Goal: Information Seeking & Learning: Learn about a topic

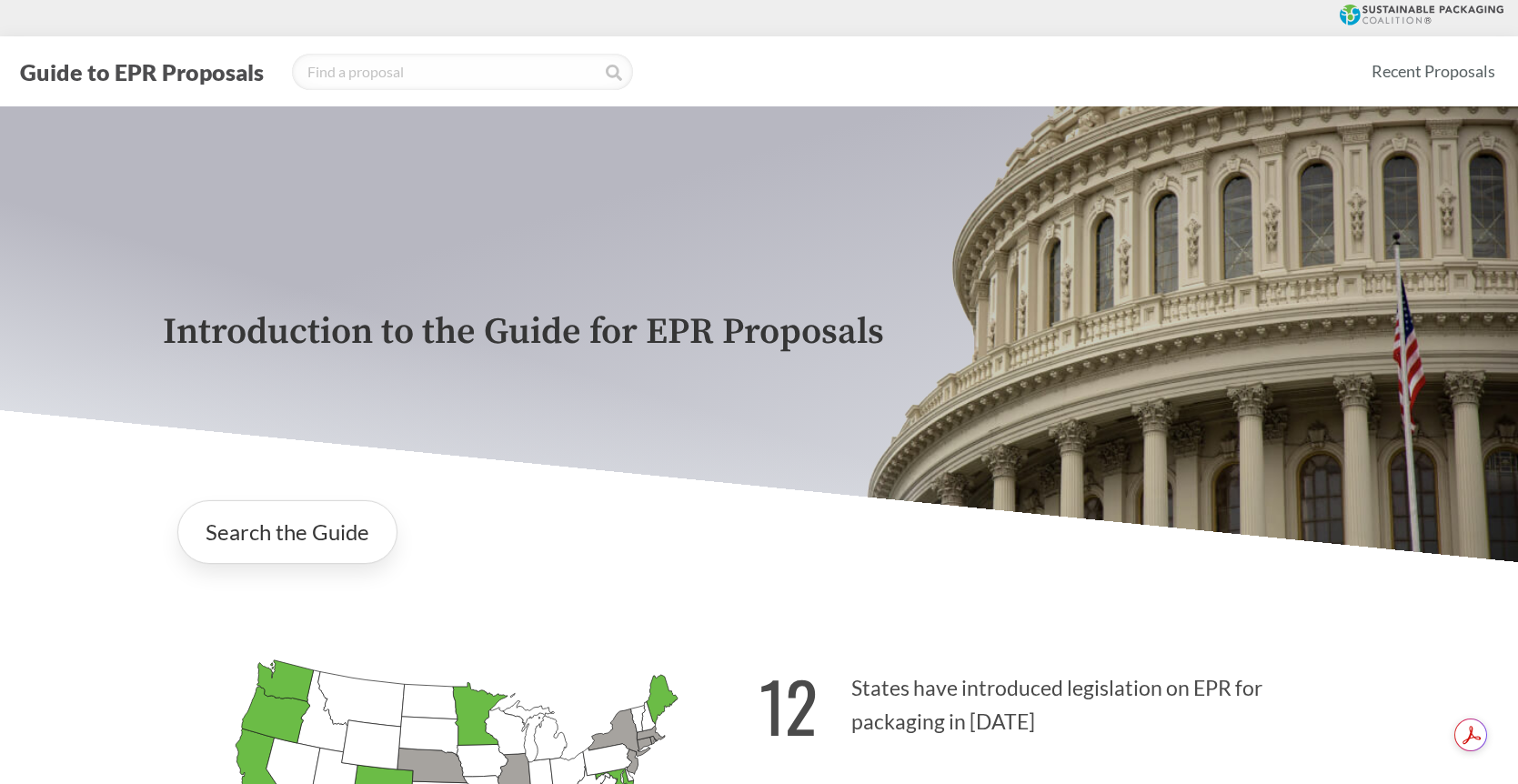
scroll to position [853, 0]
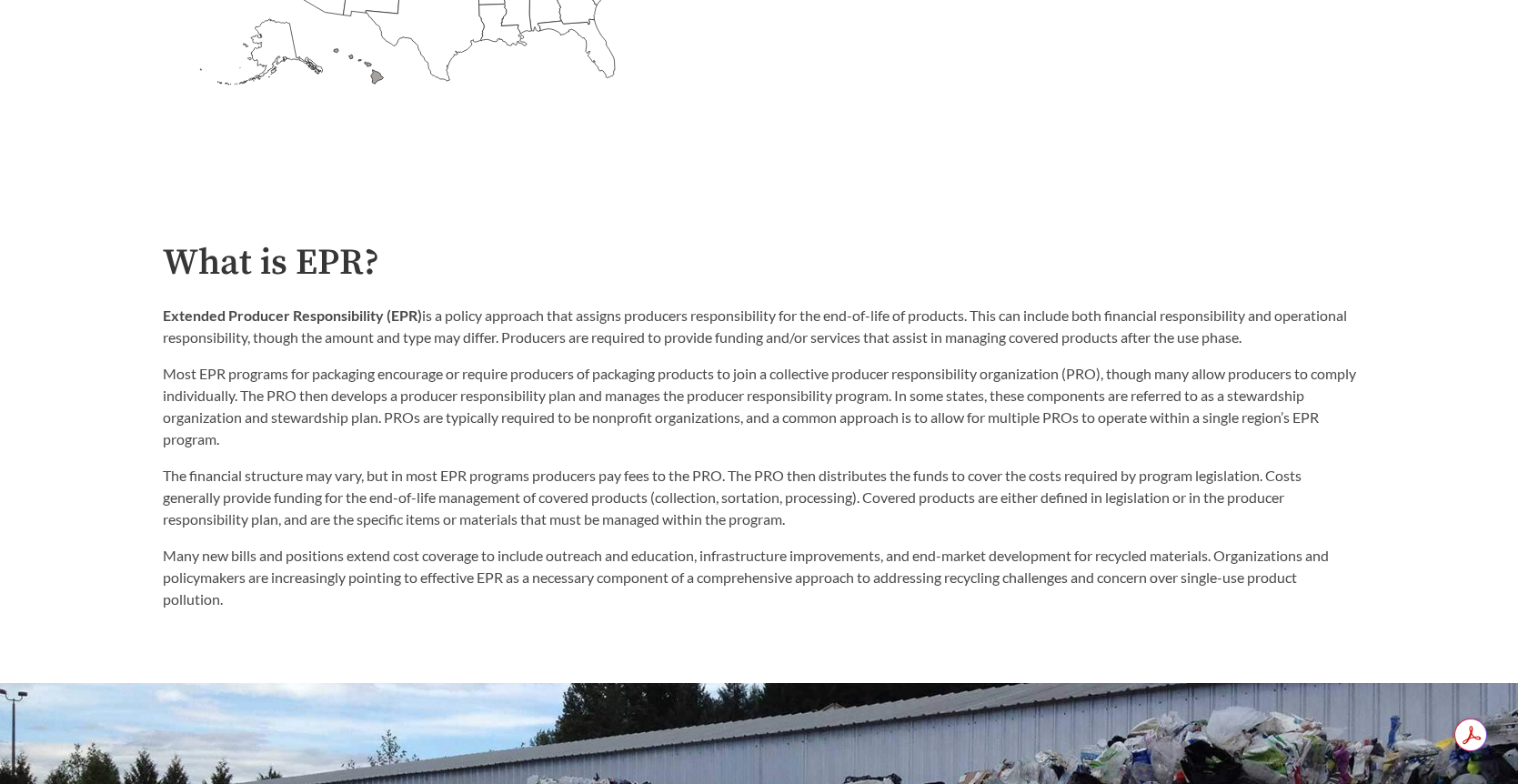
click at [769, 244] on h2 "What is EPR?" at bounding box center [759, 262] width 1193 height 41
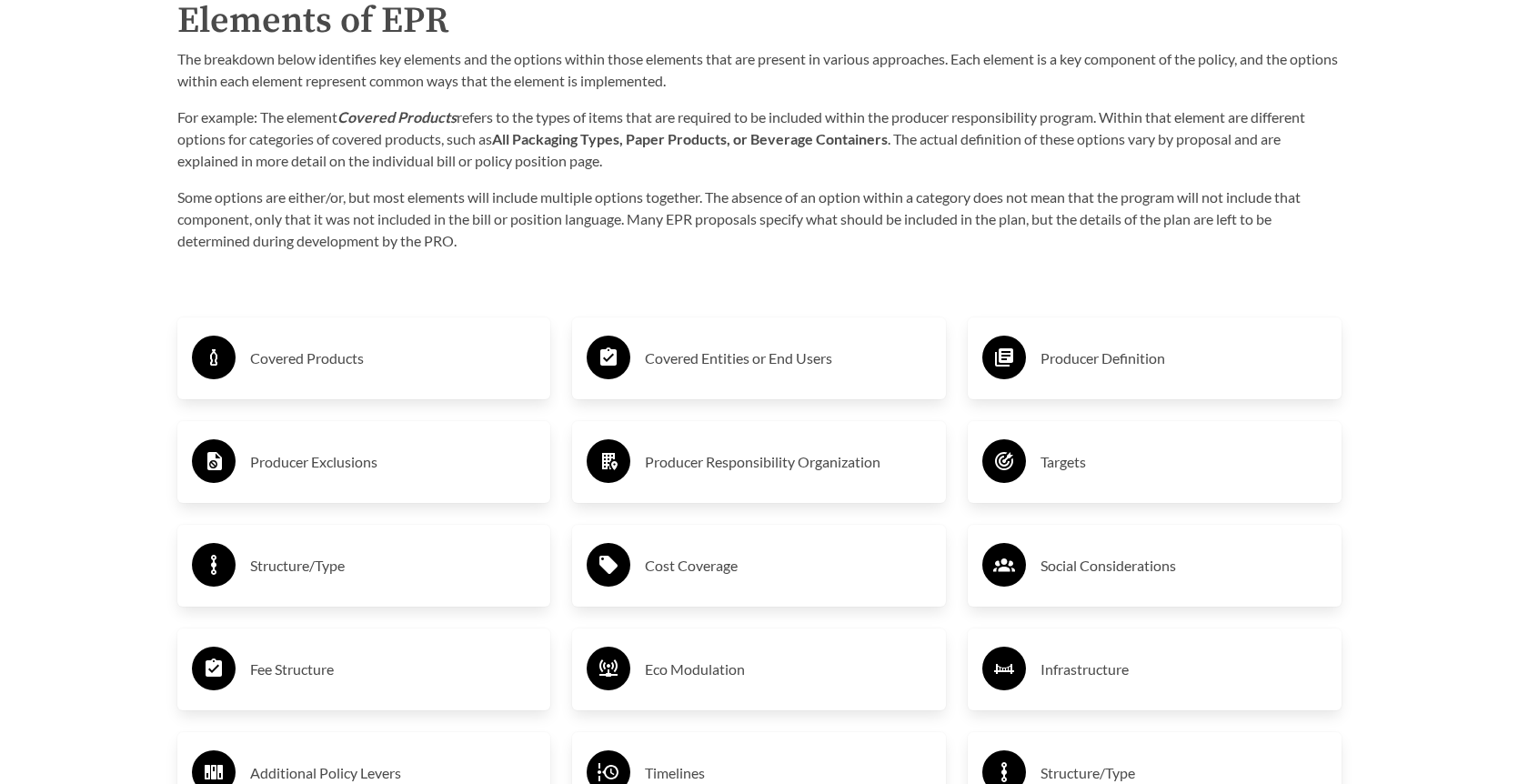
scroll to position [2999, 0]
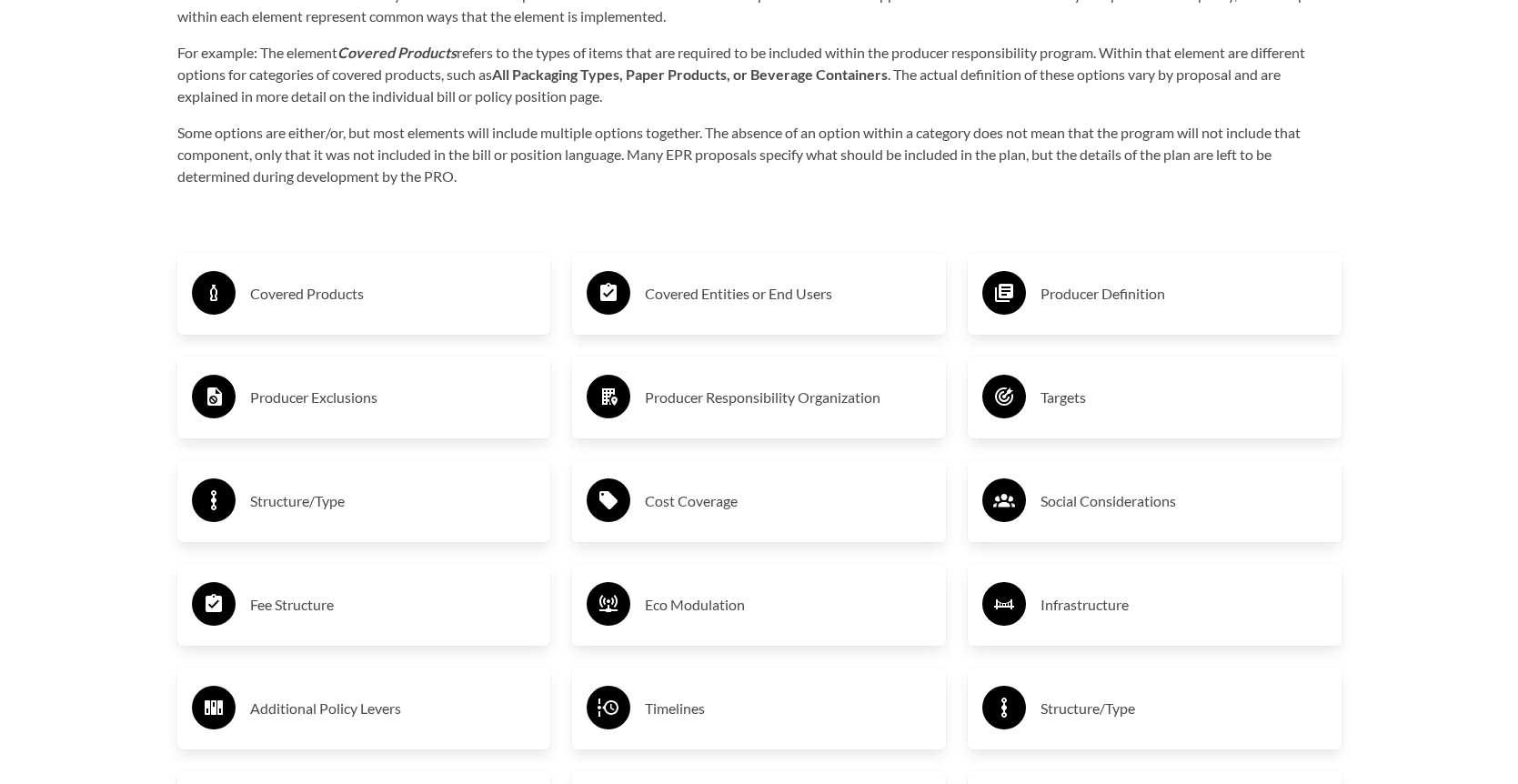
click at [301, 299] on h3 "Covered Products" at bounding box center [393, 294] width 286 height 29
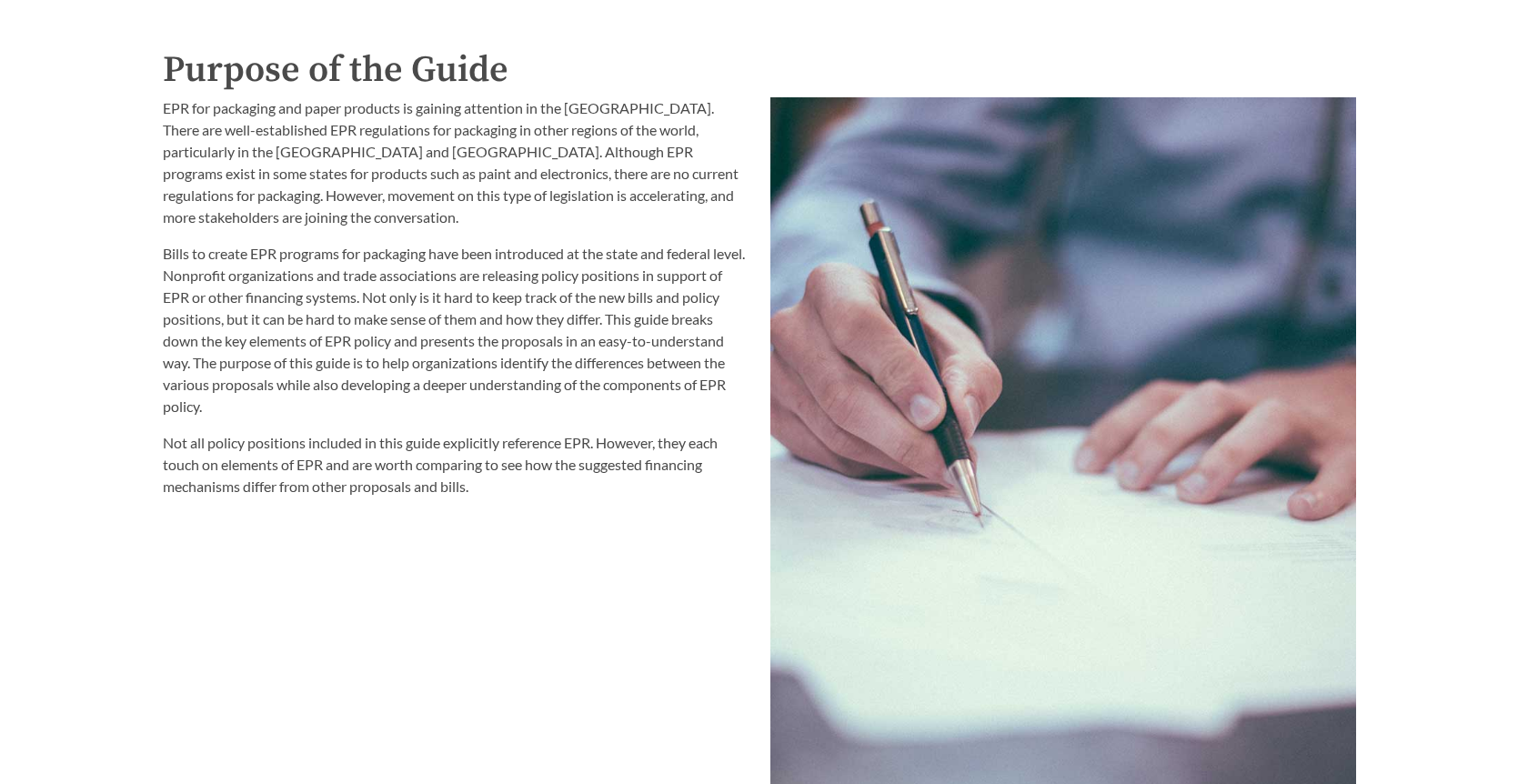
scroll to position [2004, 0]
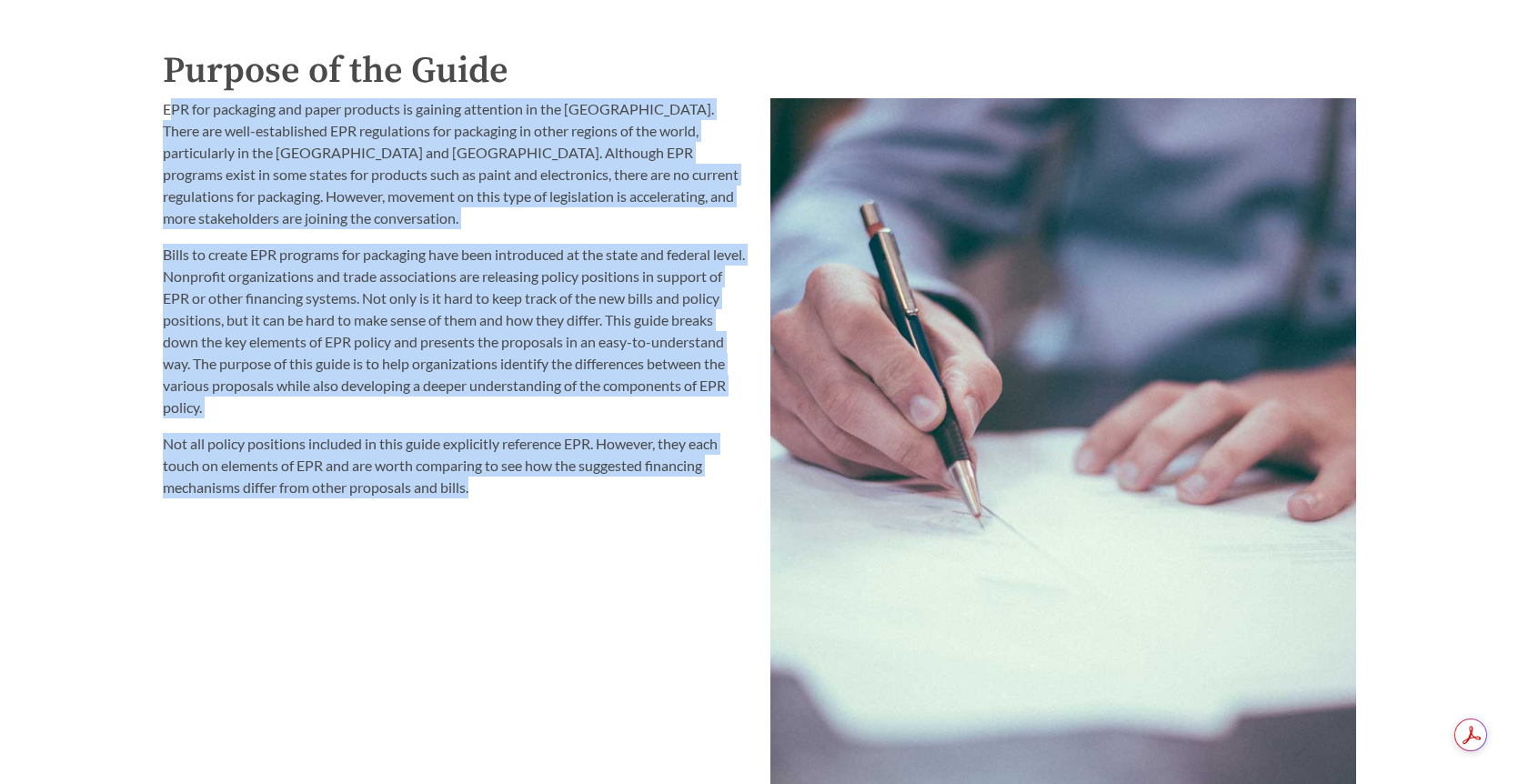
drag, startPoint x: 169, startPoint y: 112, endPoint x: 509, endPoint y: 481, distance: 501.8
click at [509, 481] on div "EPR for packaging and paper products is gaining attention in the [GEOGRAPHIC_DA…" at bounding box center [456, 298] width 586 height 400
copy div "PR for packaging and paper products is gaining attention in the [GEOGRAPHIC_DAT…"
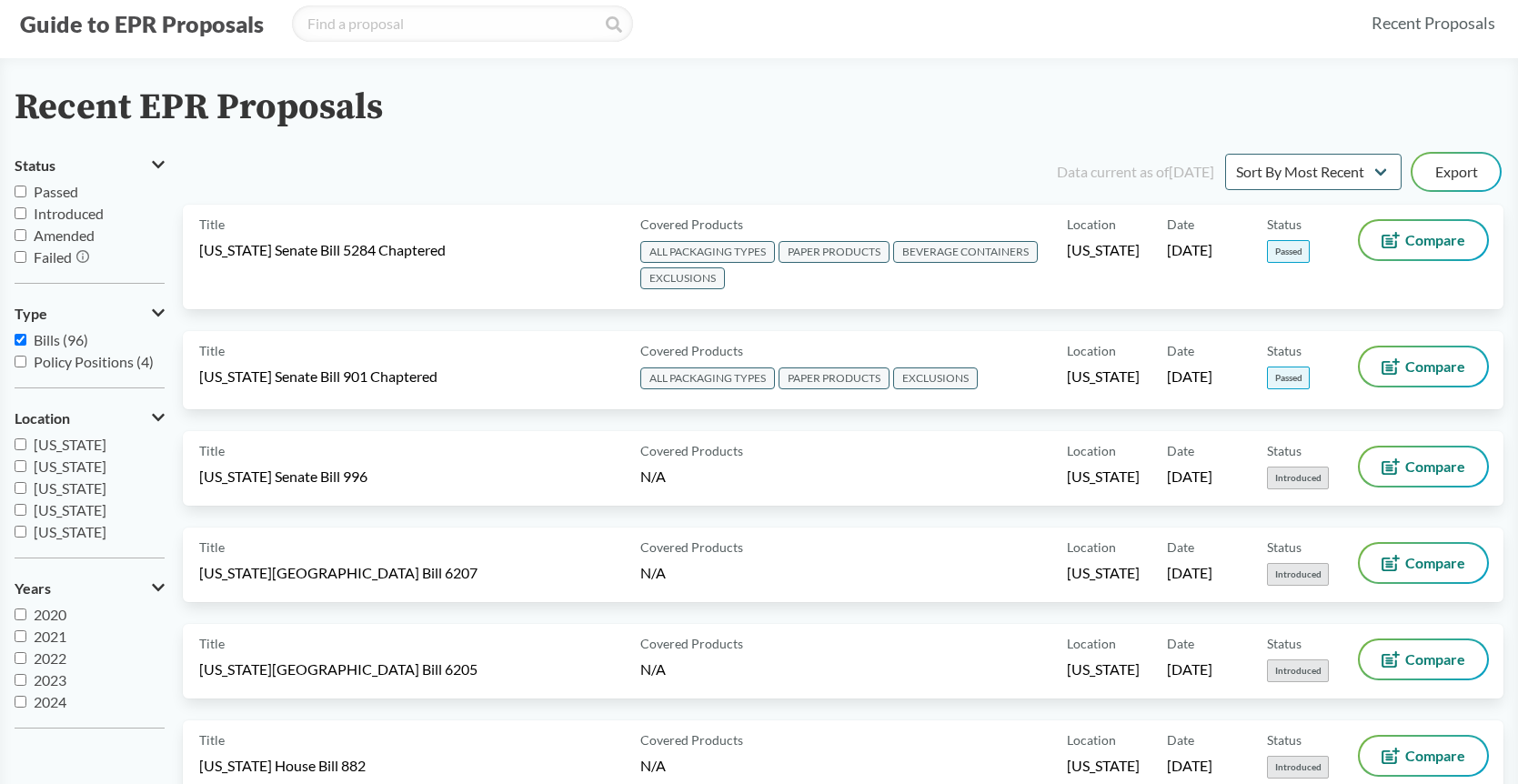
click at [22, 361] on input "Policy Positions (4)" at bounding box center [20, 361] width 11 height 11
checkbox input "true"
click at [21, 341] on input "Bills (96)" at bounding box center [20, 340] width 11 height 11
checkbox input "false"
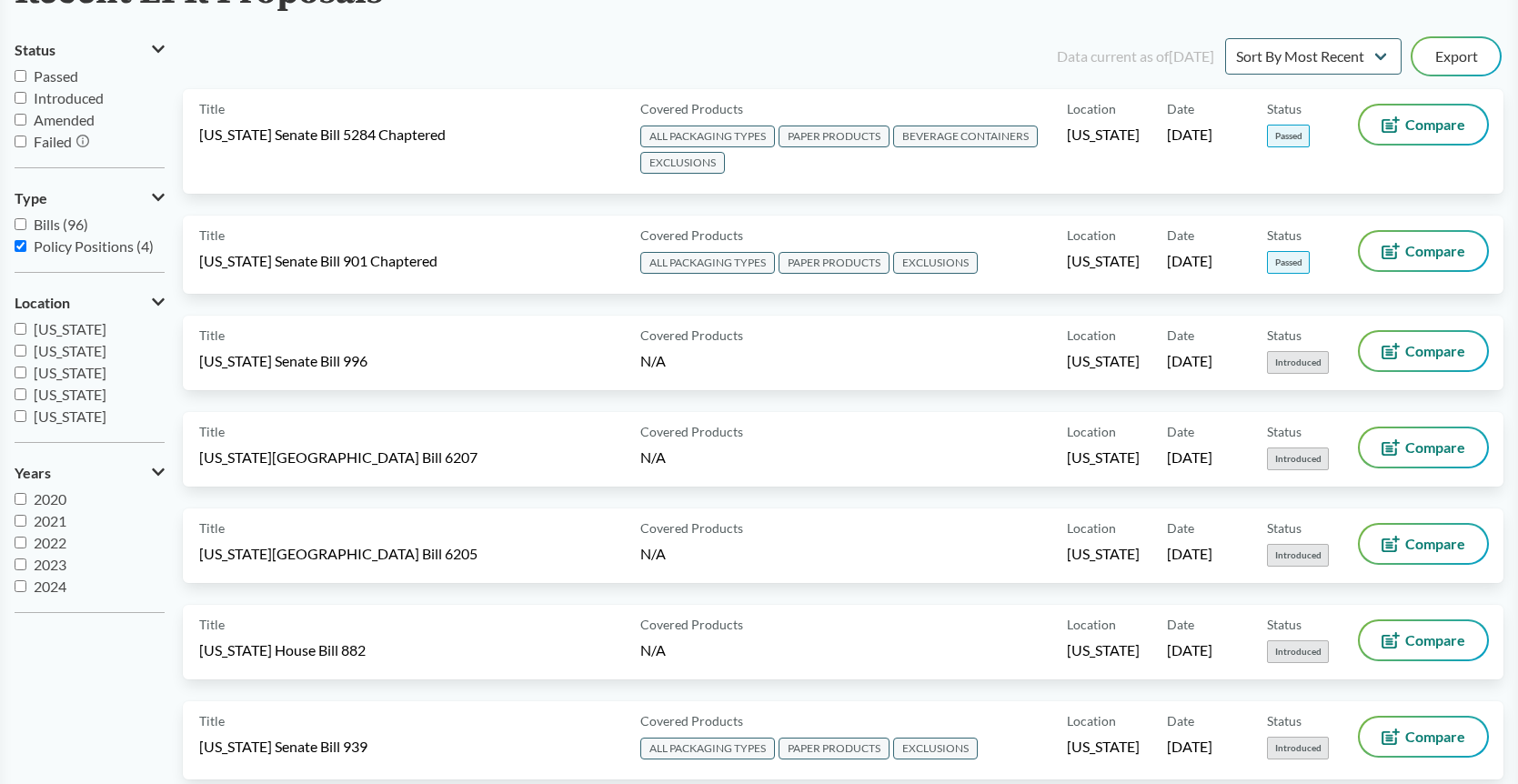
scroll to position [28, 0]
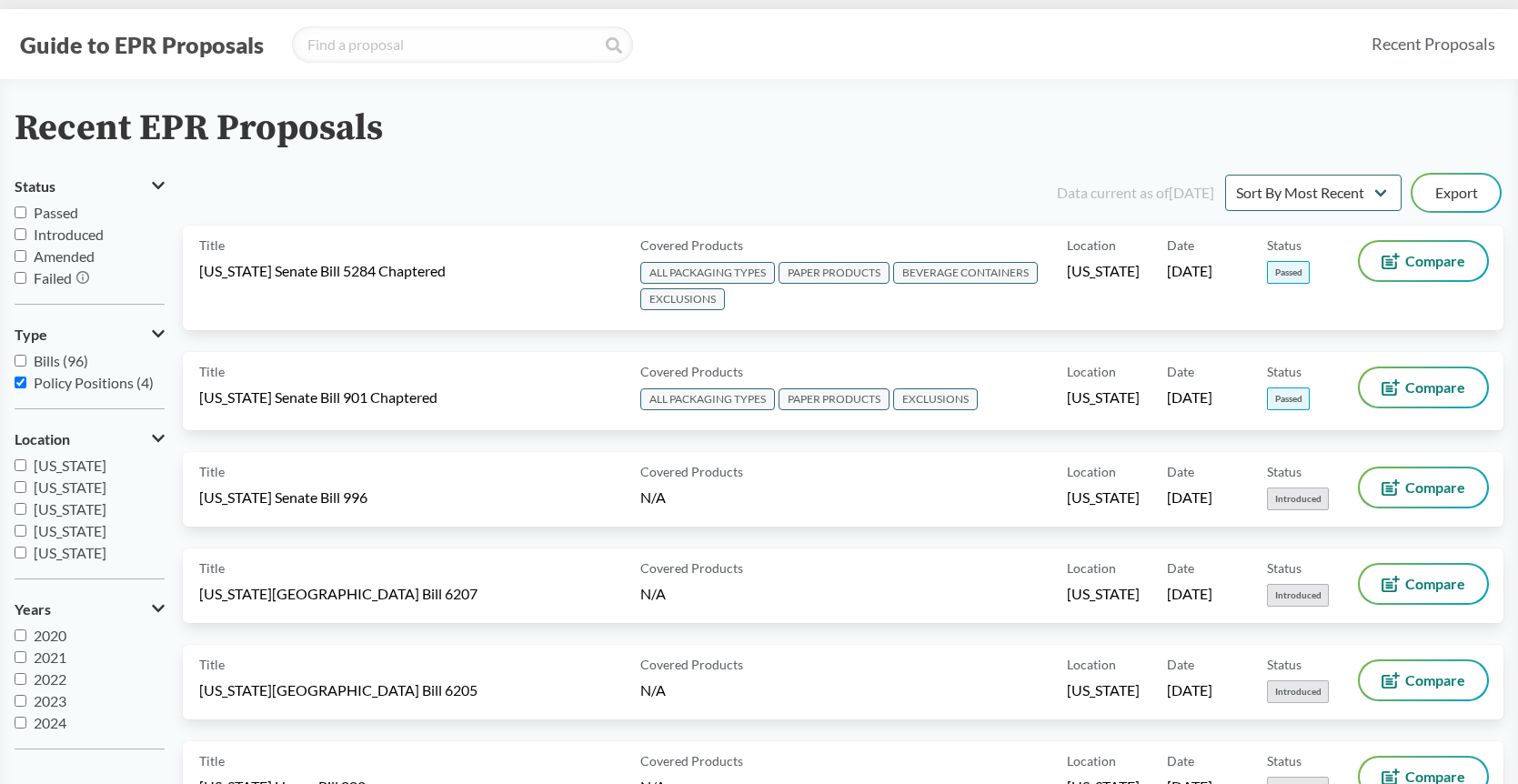
click at [533, 187] on div "Data current as of 12/11/2024 Sort By Most Recent Sort By Status Export" at bounding box center [853, 193] width 1299 height 44
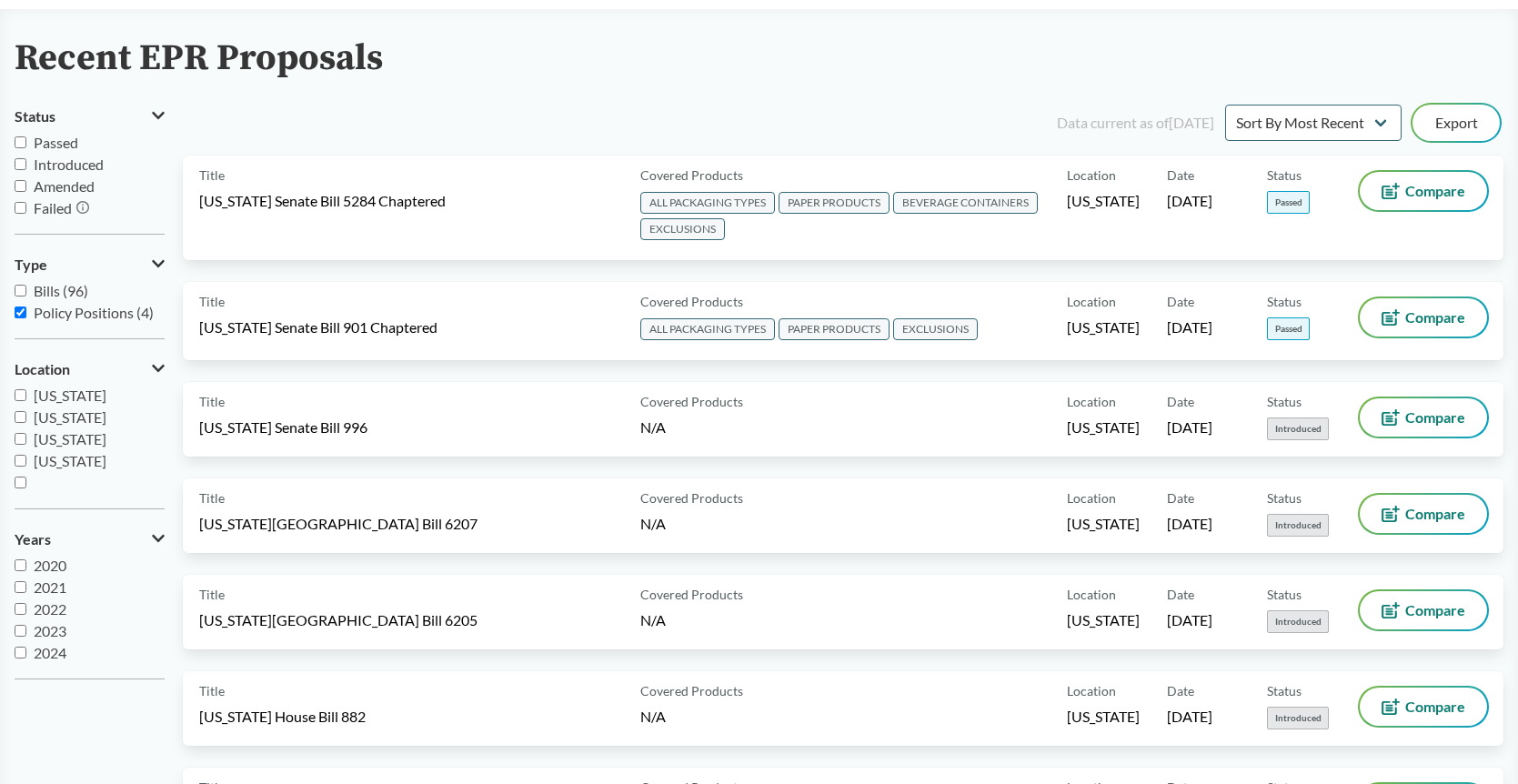
scroll to position [101, 0]
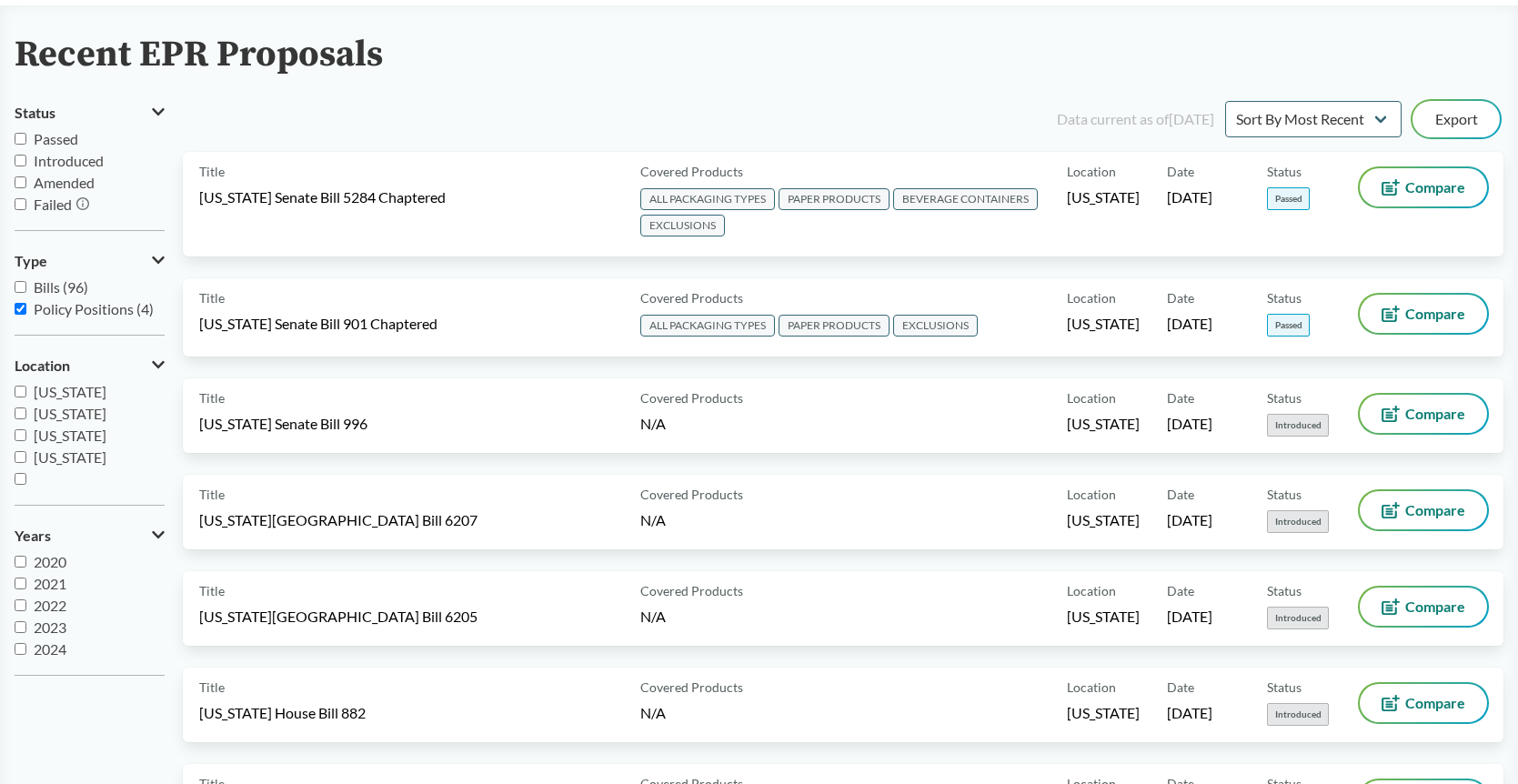
click at [16, 482] on input "United States" at bounding box center [20, 479] width 11 height 11
checkbox input "true"
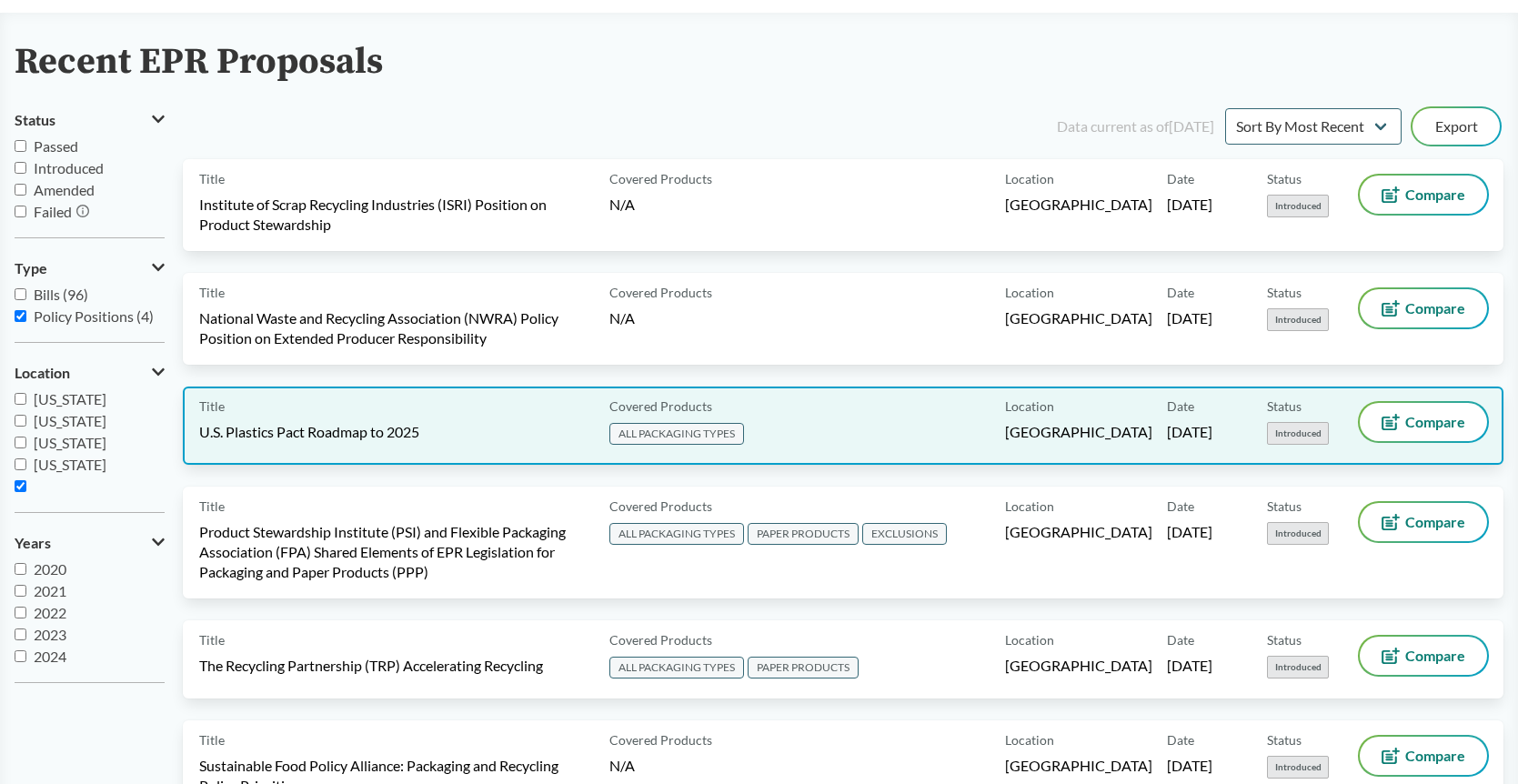
scroll to position [88, 0]
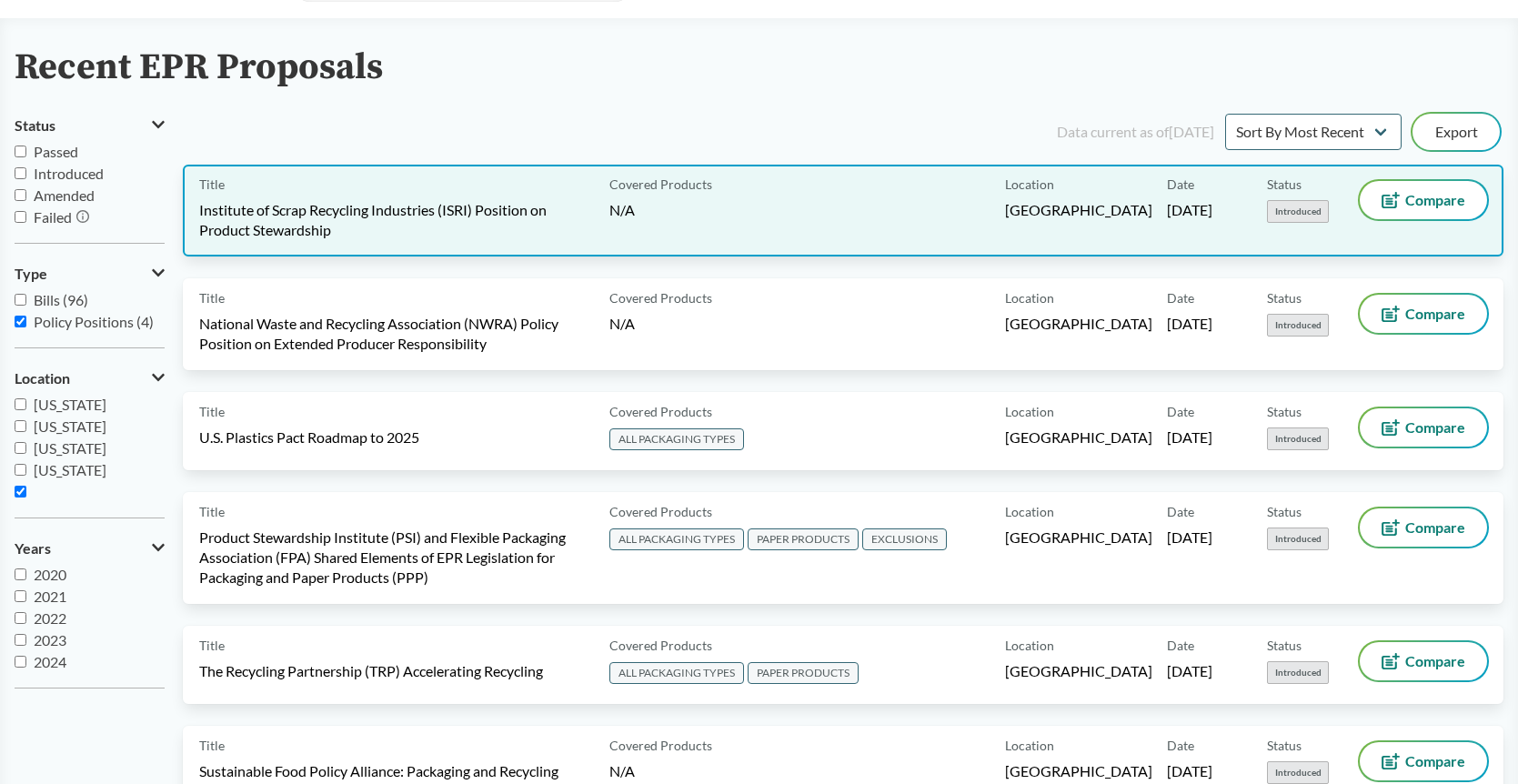
click at [479, 197] on div "Title Institute of Scrap Recycling Industries (ISRI) Position on Product Stewar…" at bounding box center [401, 211] width 403 height 59
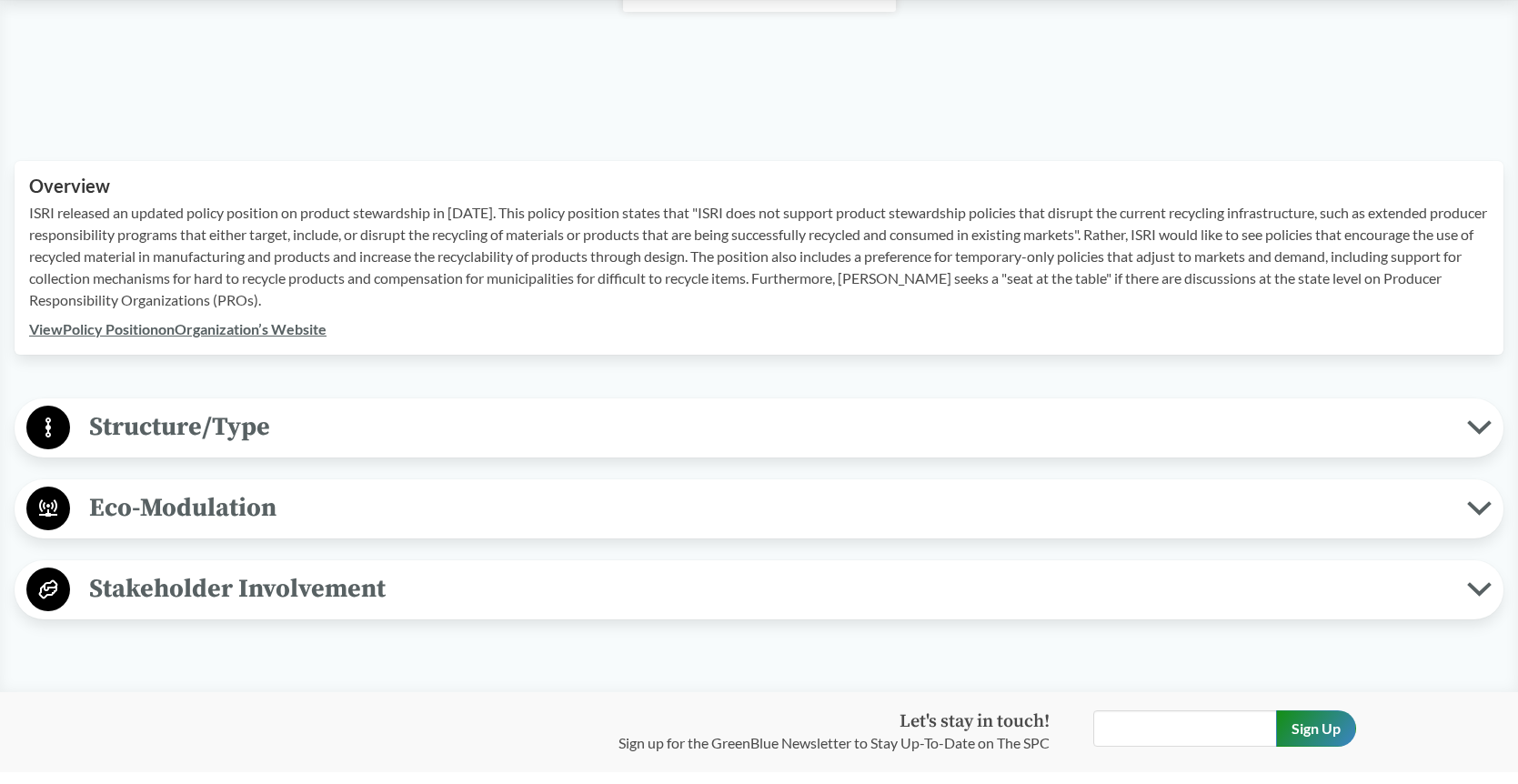
scroll to position [500, 0]
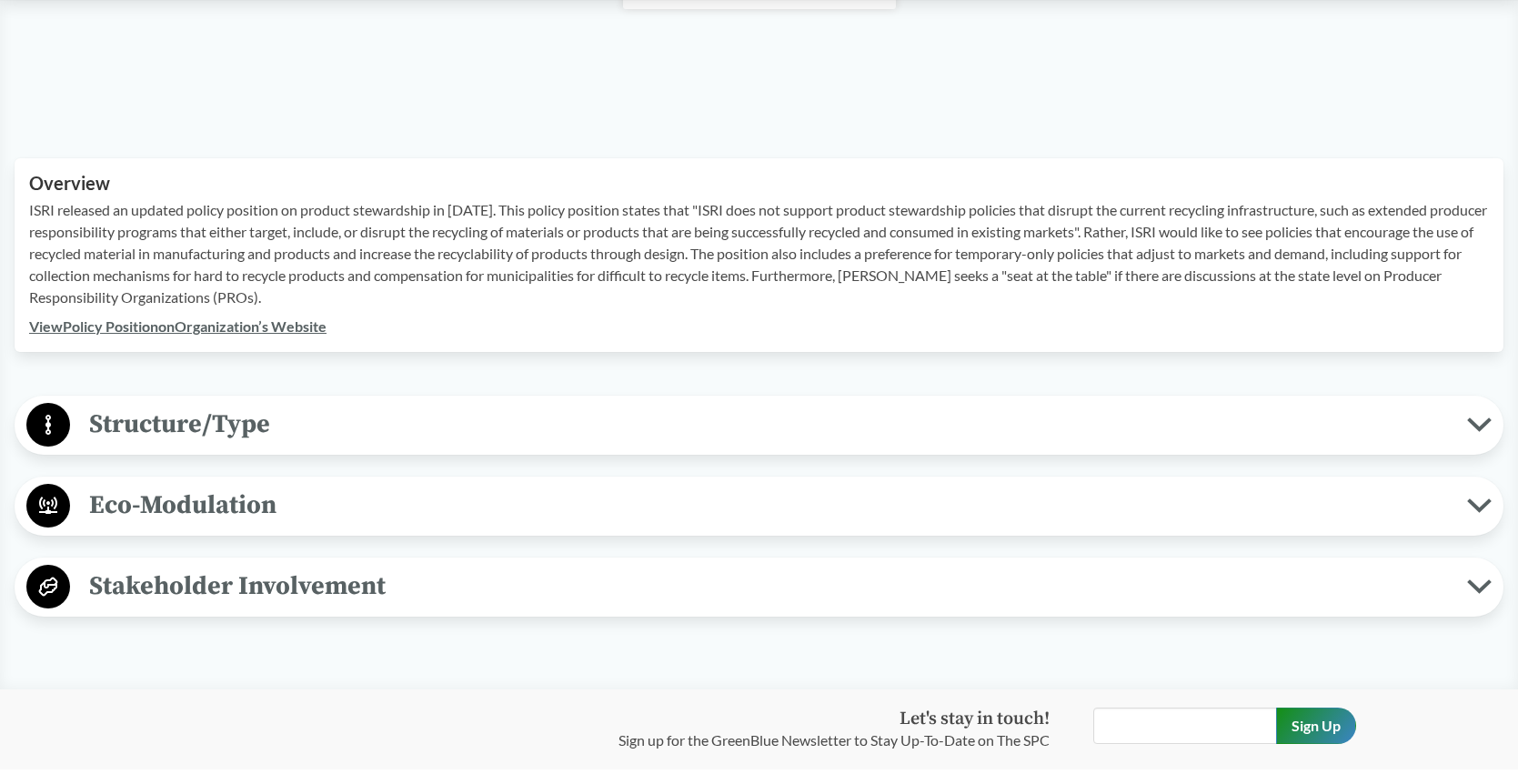
click at [585, 419] on span "Structure/Type" at bounding box center [768, 423] width 1397 height 41
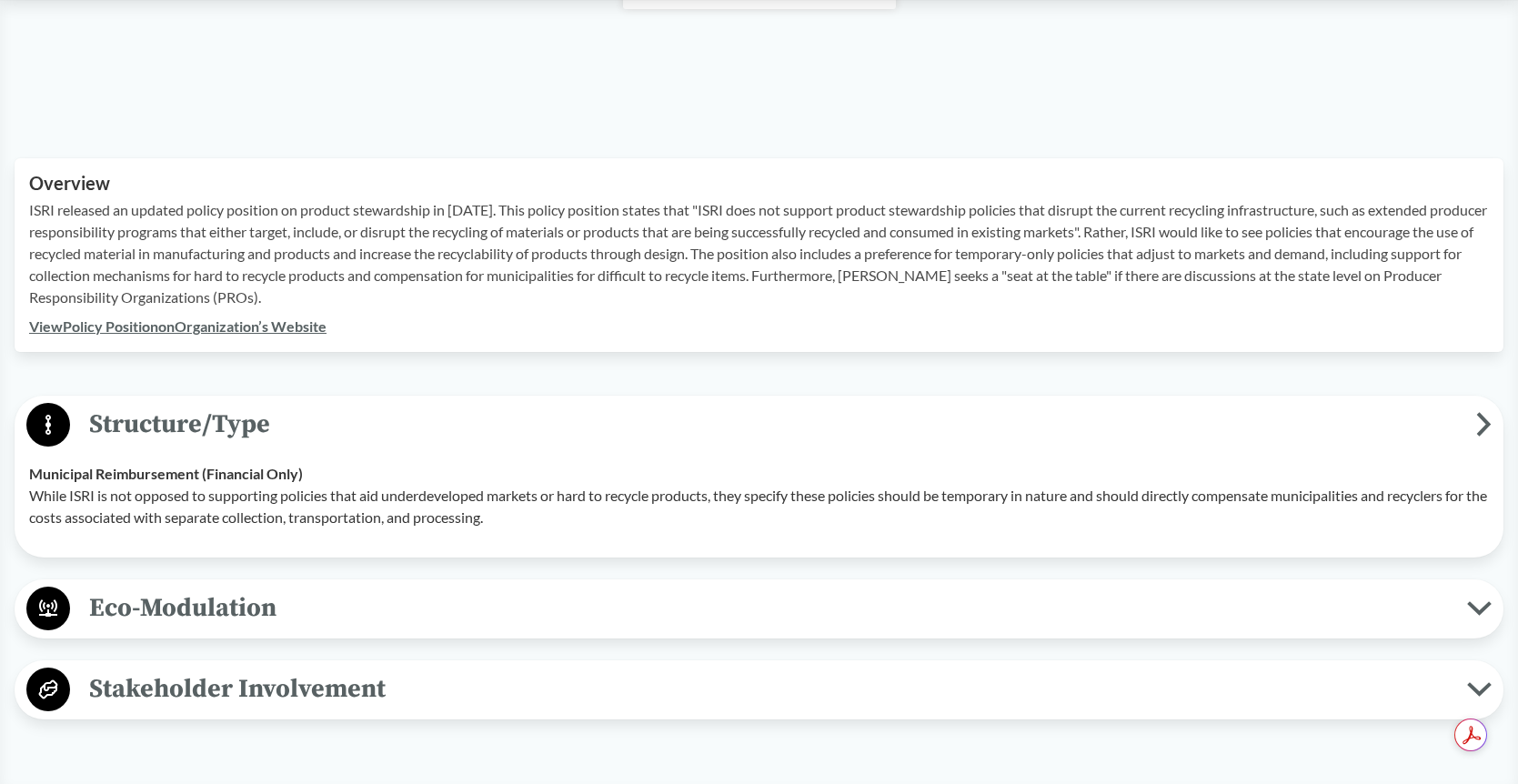
click at [620, 620] on span "Eco-Modulation" at bounding box center [768, 608] width 1397 height 41
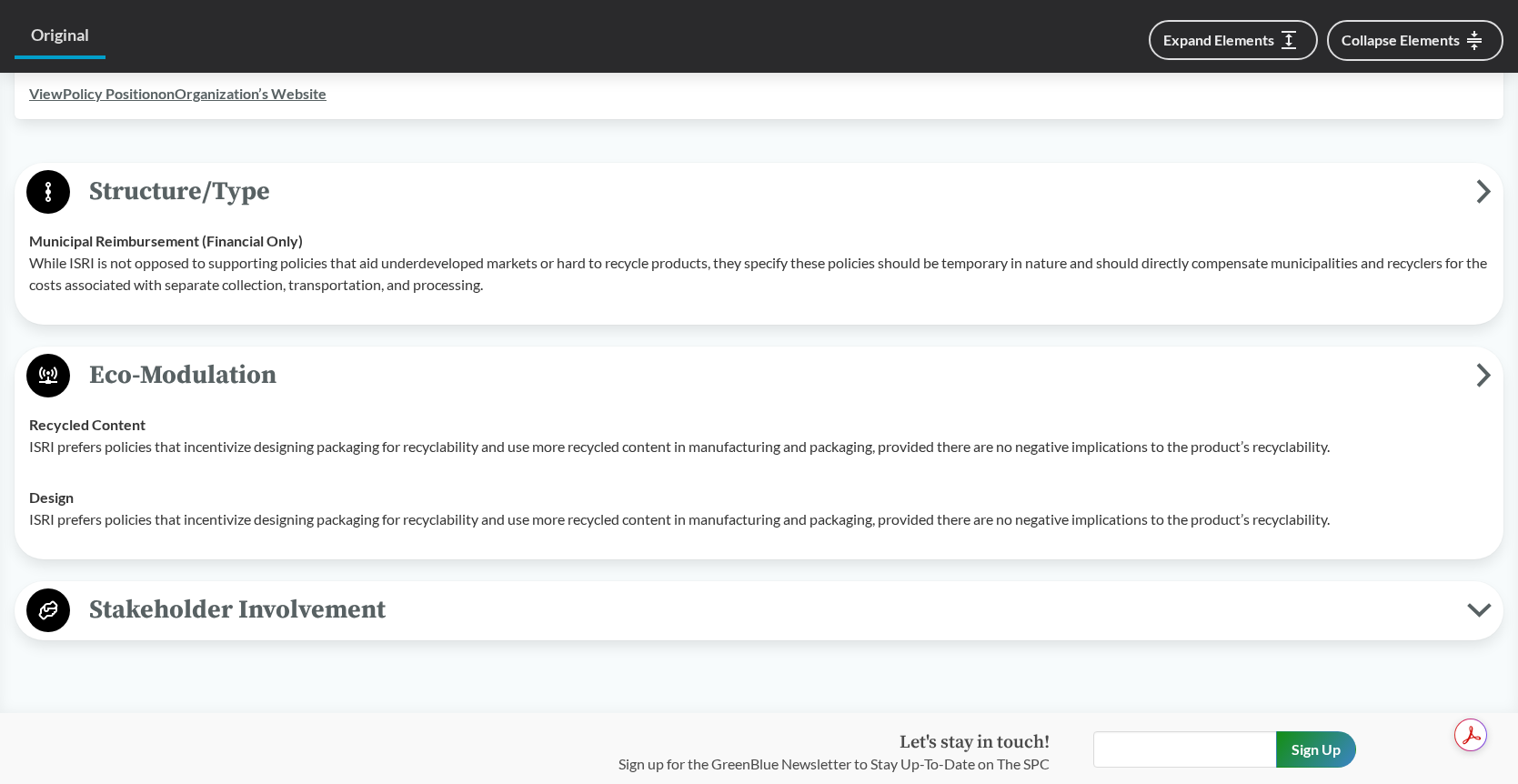
scroll to position [765, 0]
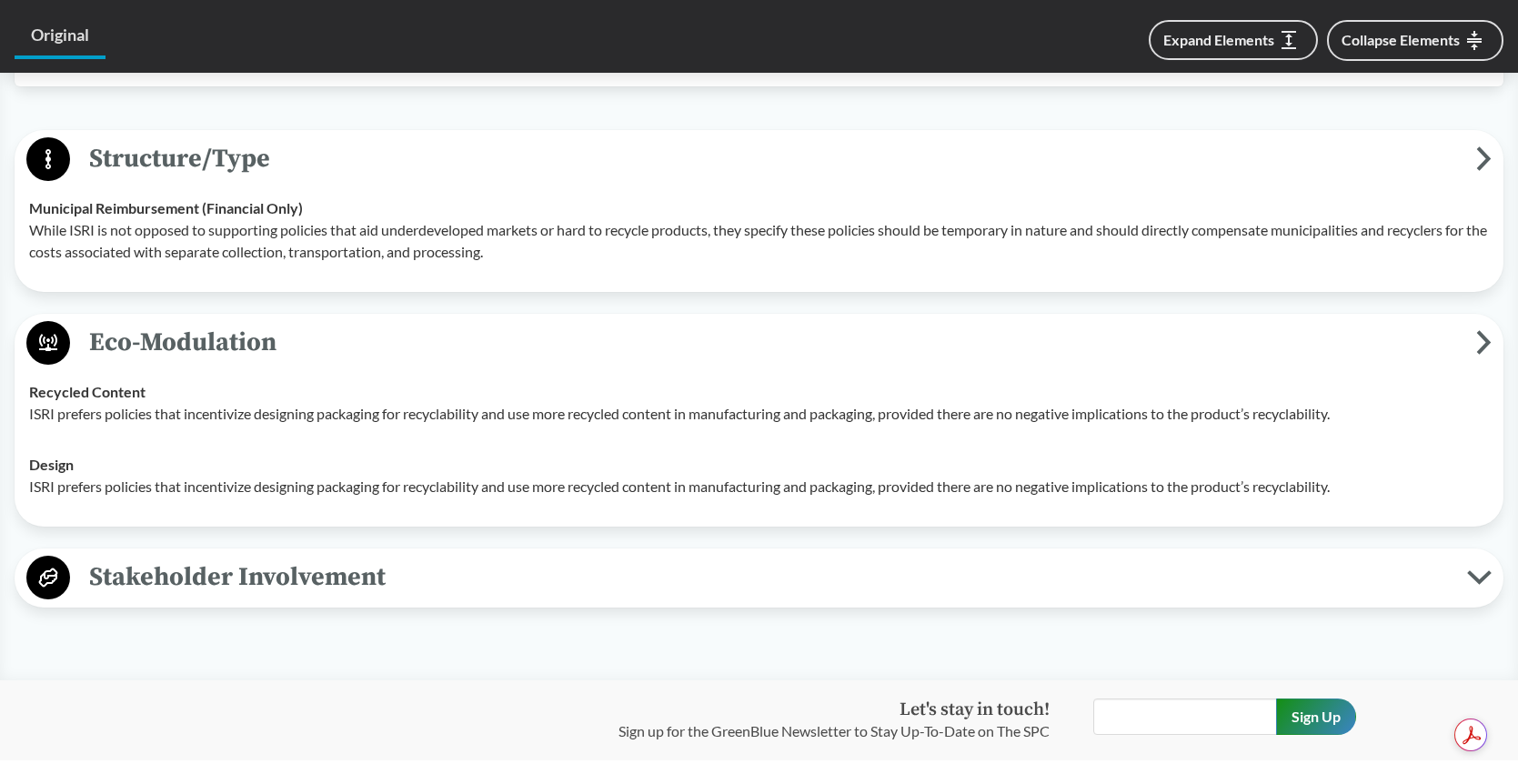
click at [594, 588] on span "Stakeholder Involvement" at bounding box center [768, 576] width 1397 height 41
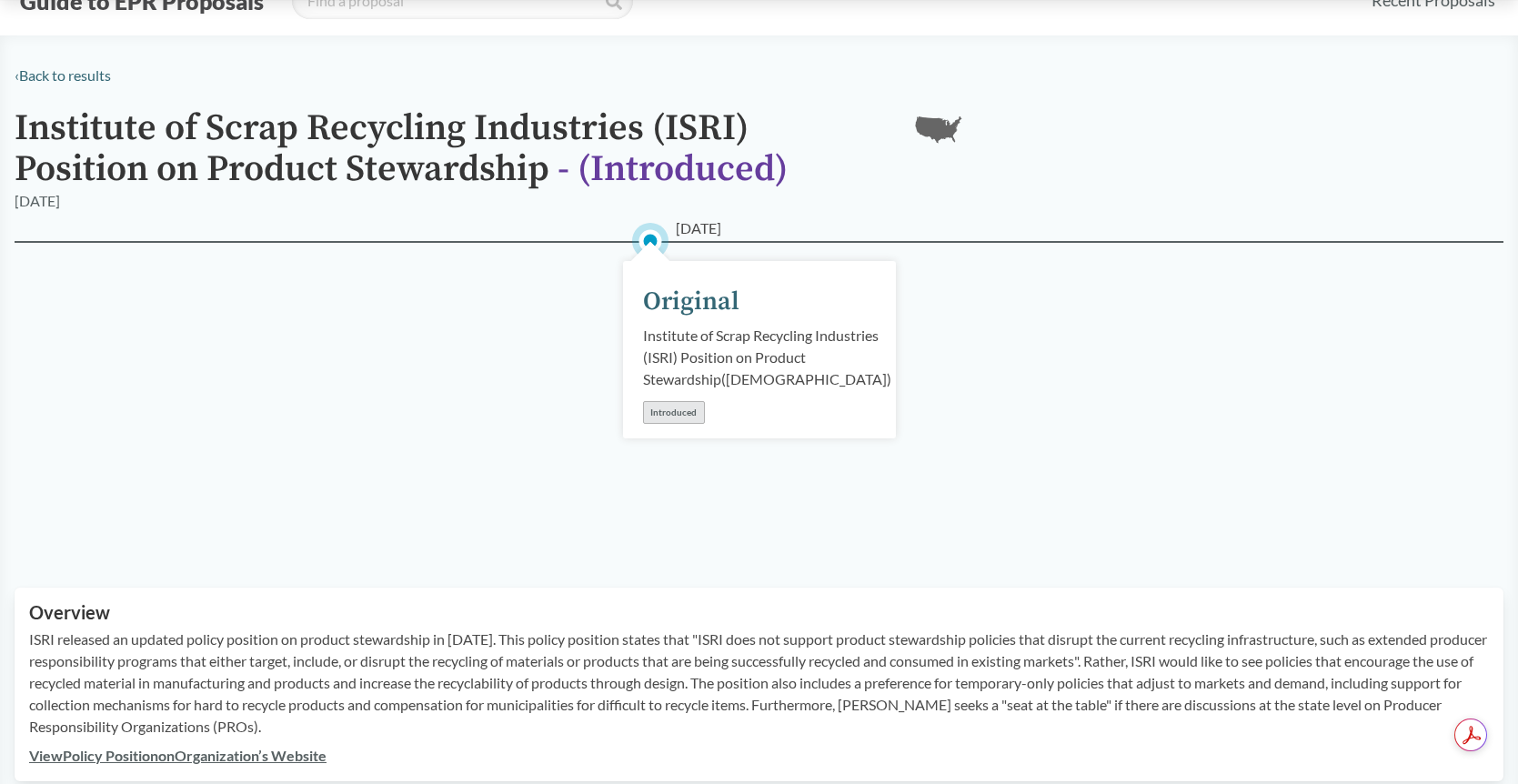
scroll to position [0, 0]
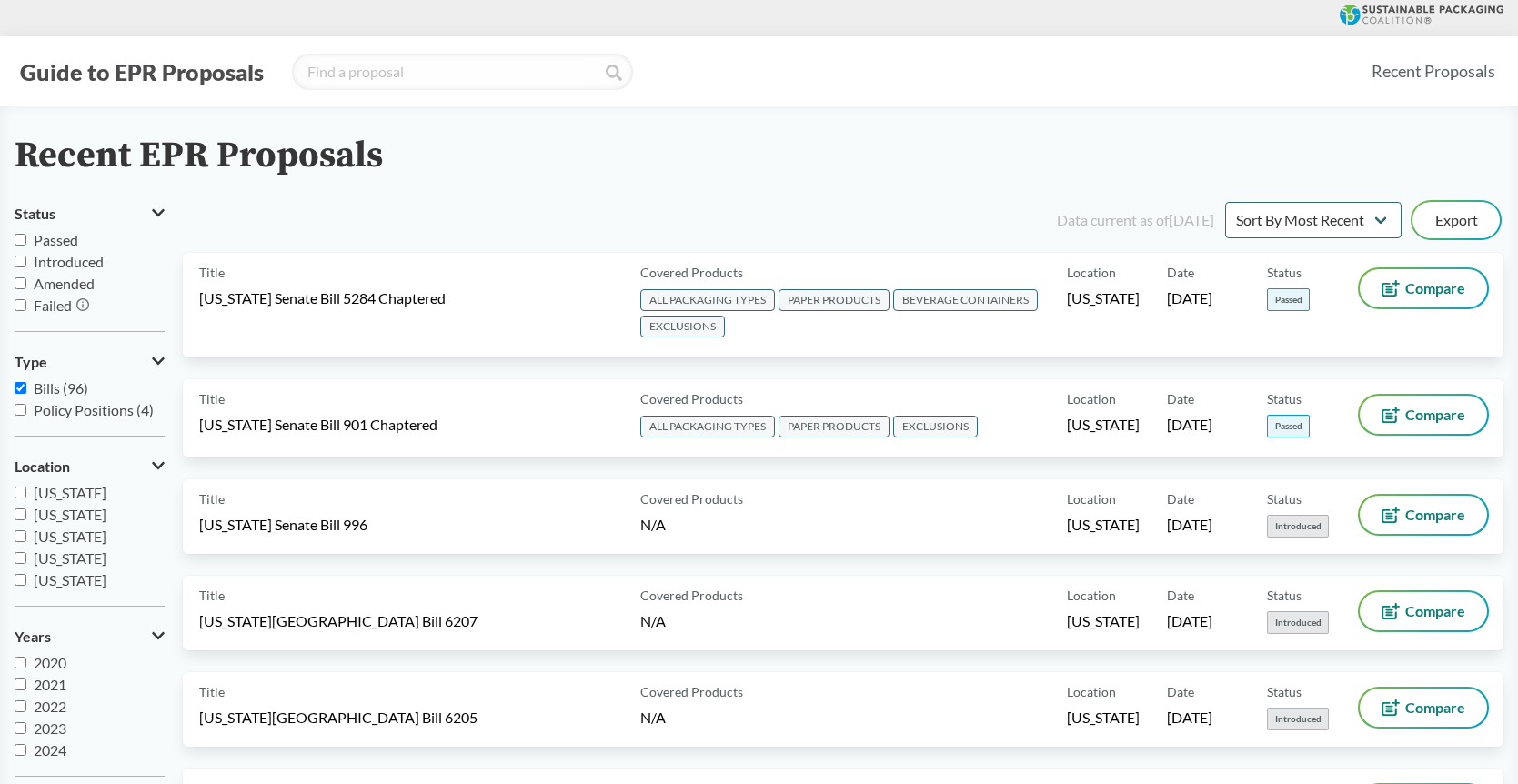
click at [25, 260] on input "Introduced" at bounding box center [20, 261] width 11 height 11
checkbox input "true"
